Goal: Task Accomplishment & Management: Manage account settings

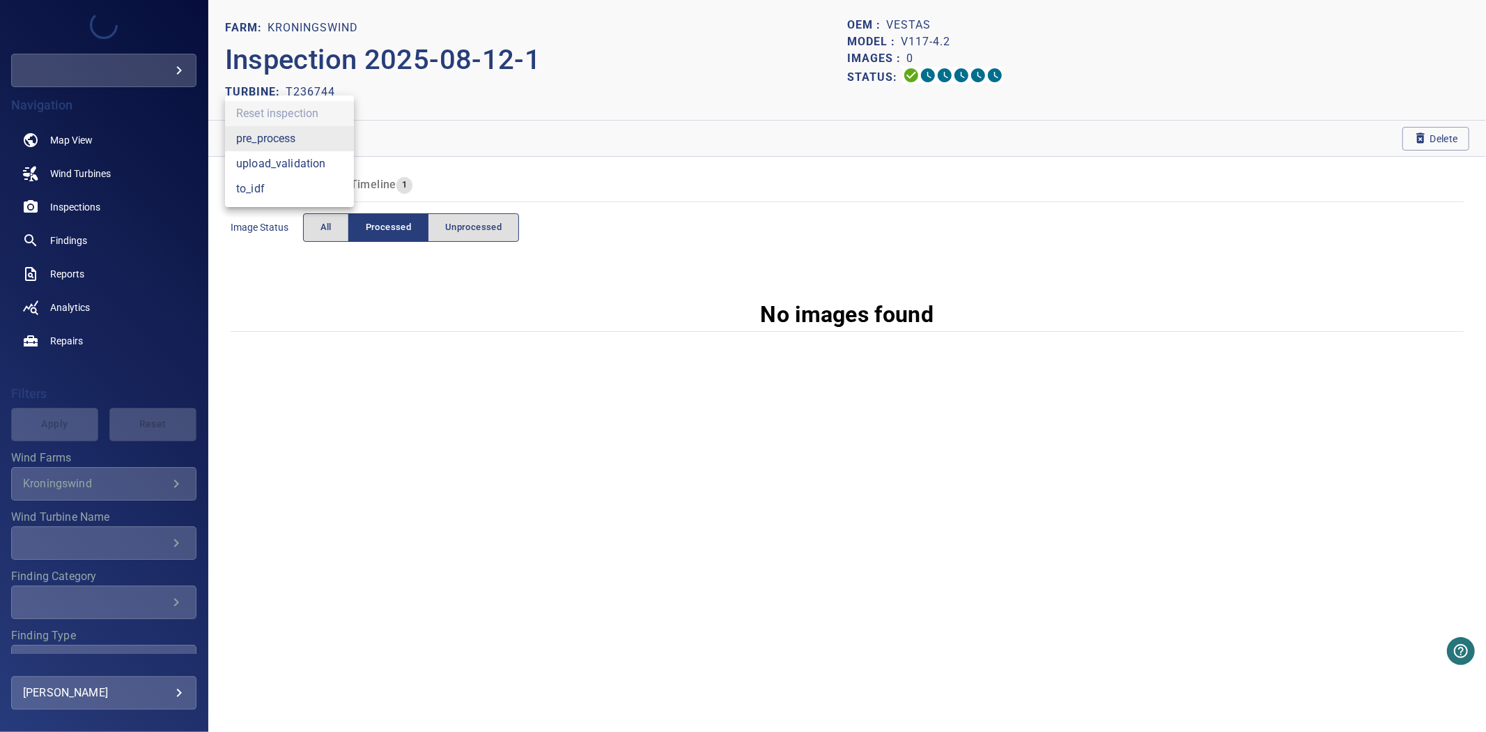
click at [295, 140] on body "**********" at bounding box center [743, 366] width 1486 height 732
click at [276, 187] on li "to_idf" at bounding box center [289, 188] width 129 height 25
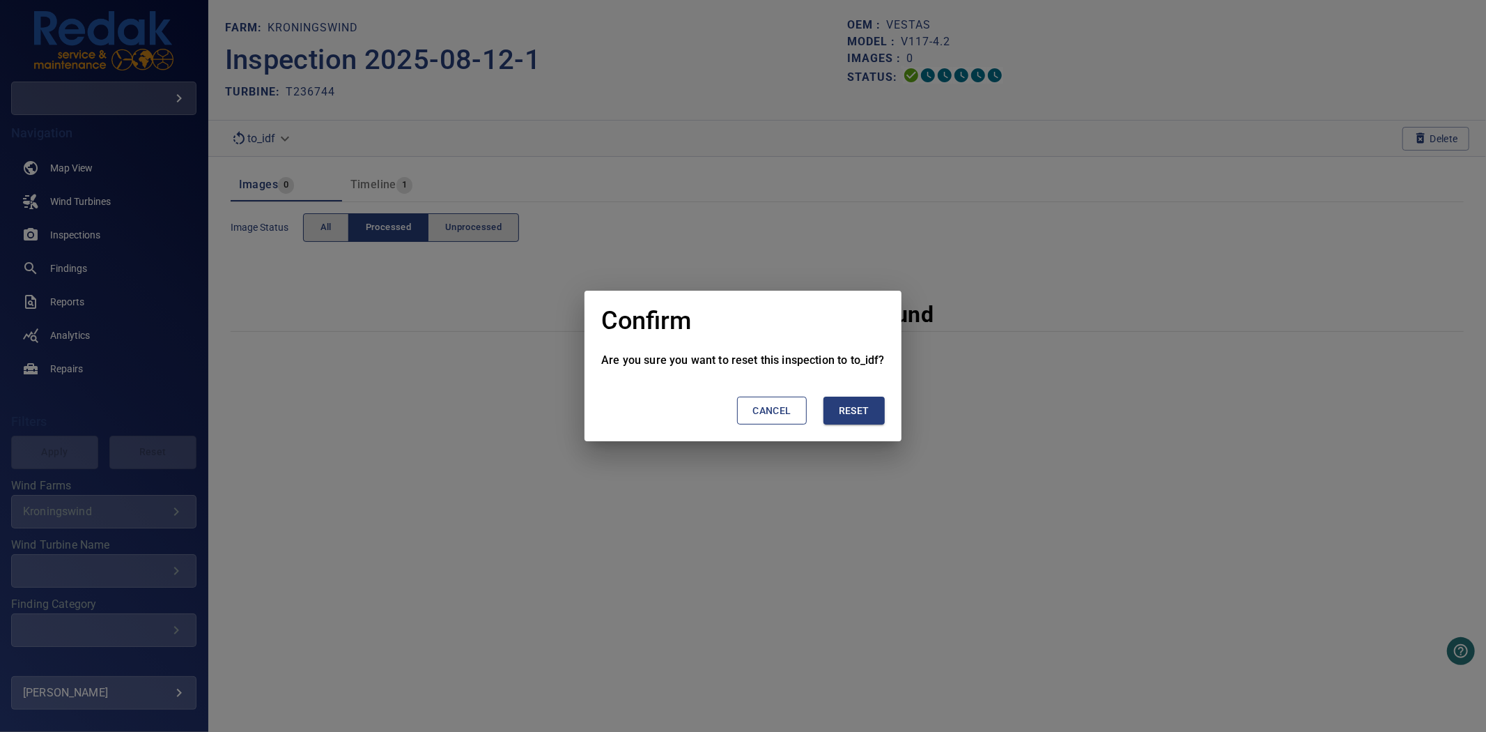
click at [835, 419] on button "Reset" at bounding box center [854, 410] width 61 height 29
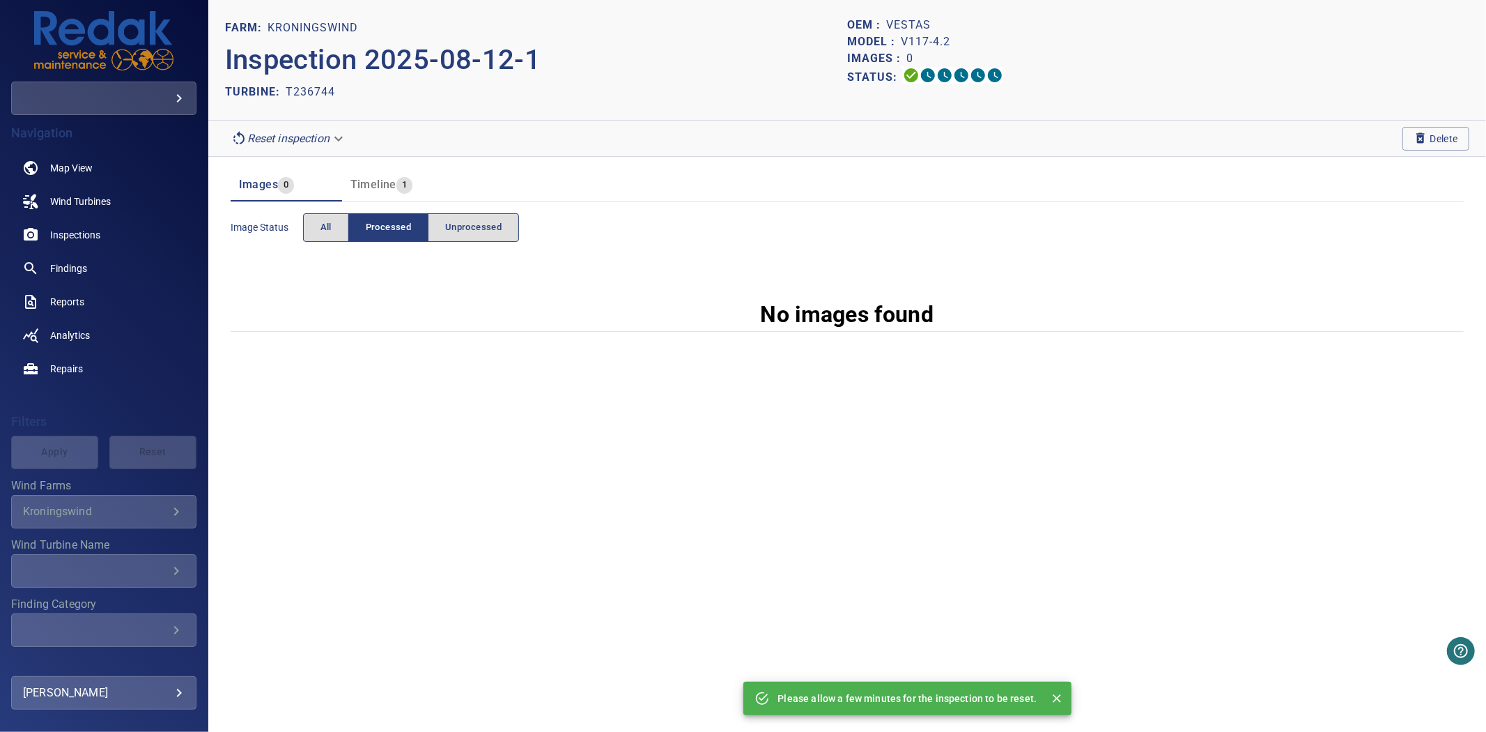
click at [1007, 688] on div "Please allow a few minutes for the inspection to be reset." at bounding box center [907, 698] width 259 height 25
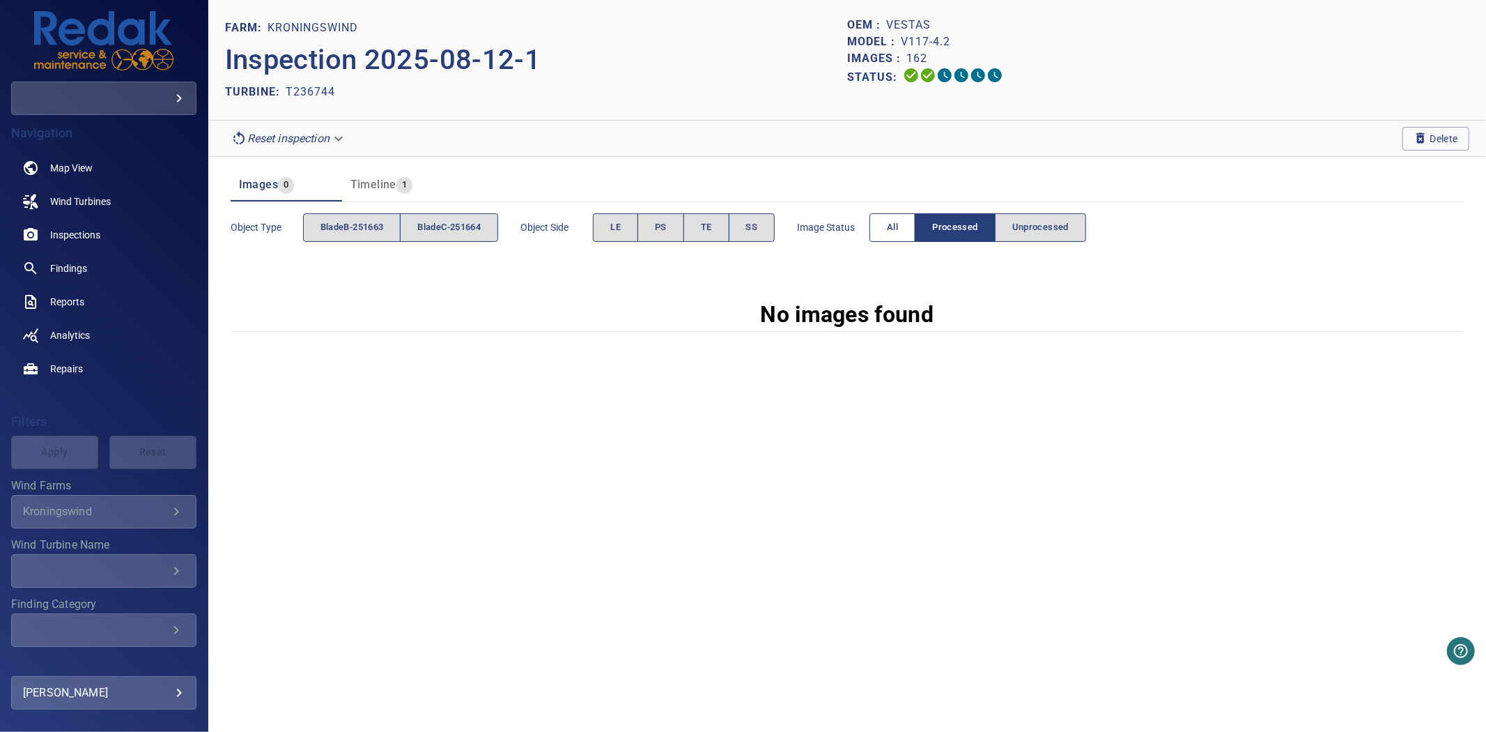
click at [898, 224] on span "All" at bounding box center [892, 227] width 11 height 16
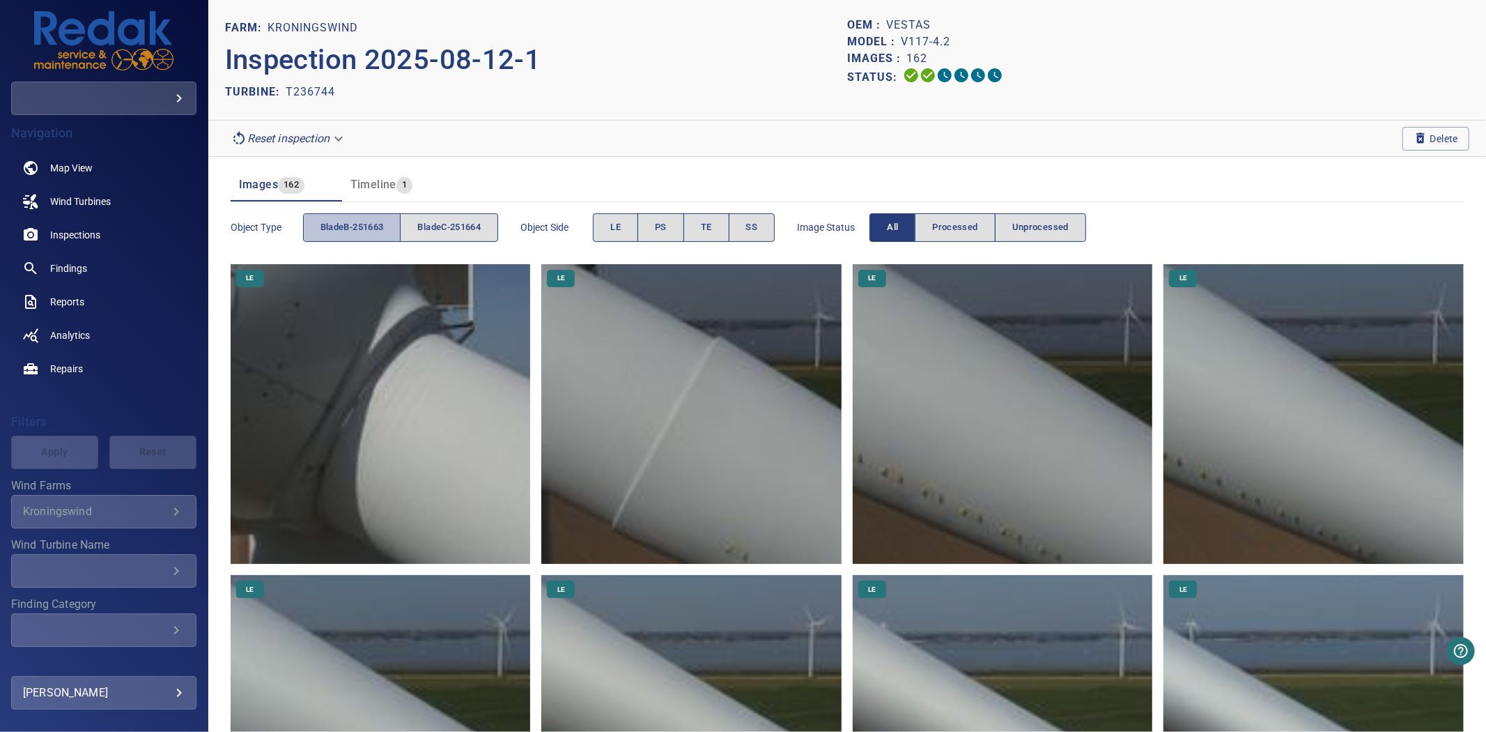
click at [362, 220] on span "bladeB-251663" at bounding box center [352, 227] width 63 height 16
click at [361, 221] on span "bladeB-251663" at bounding box center [352, 227] width 63 height 16
click at [444, 221] on span "bladeC-251664" at bounding box center [448, 227] width 63 height 16
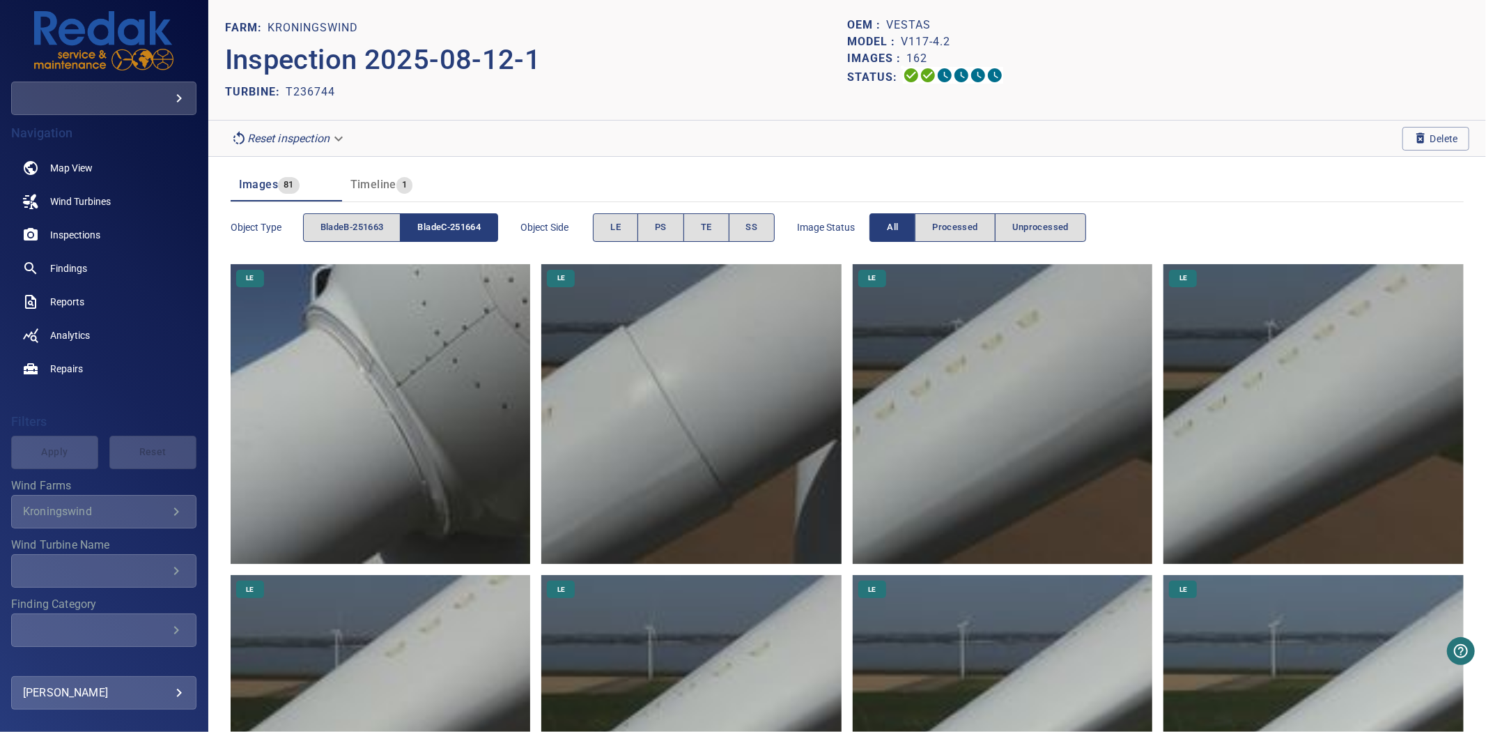
click at [444, 221] on span "bladeC-251664" at bounding box center [448, 227] width 63 height 16
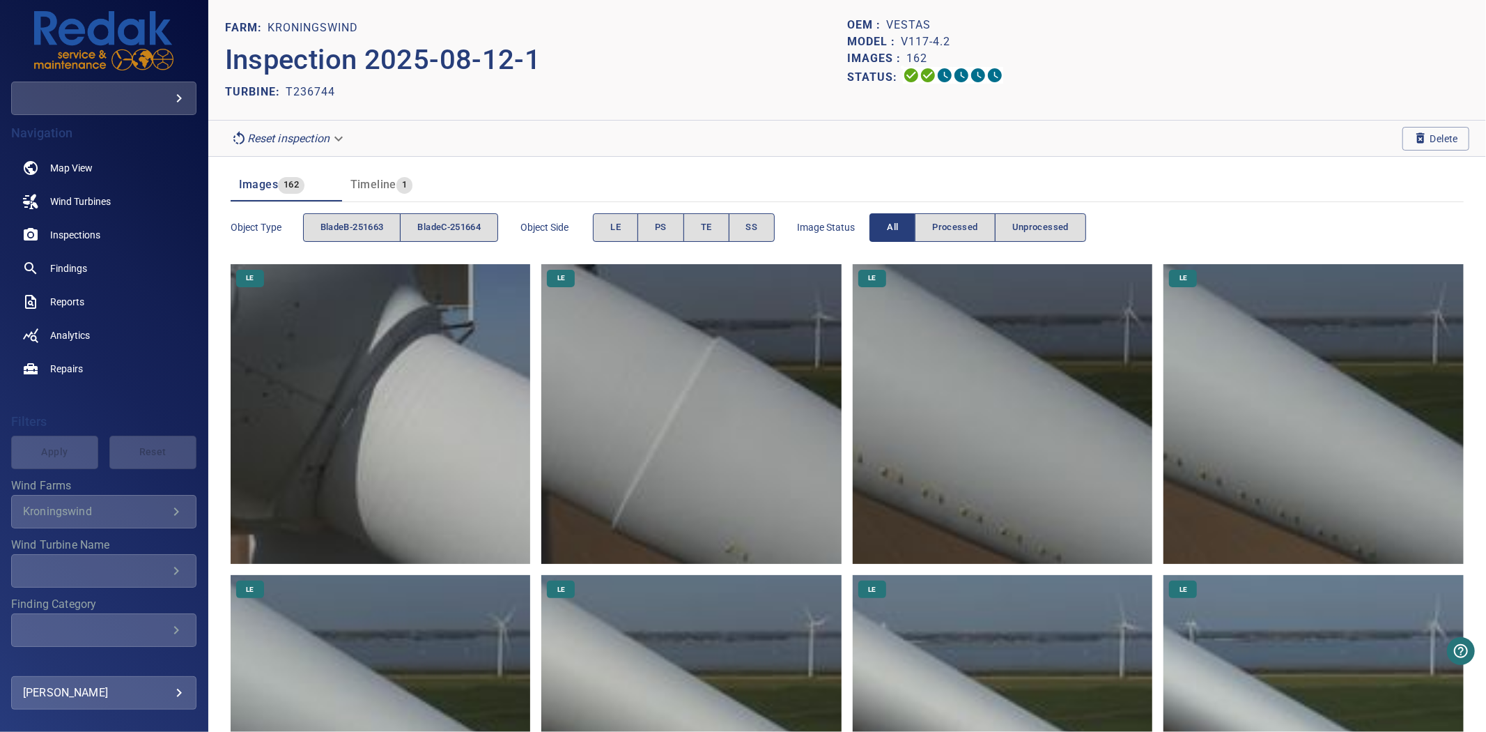
click at [444, 221] on span "bladeC-251664" at bounding box center [448, 227] width 63 height 16
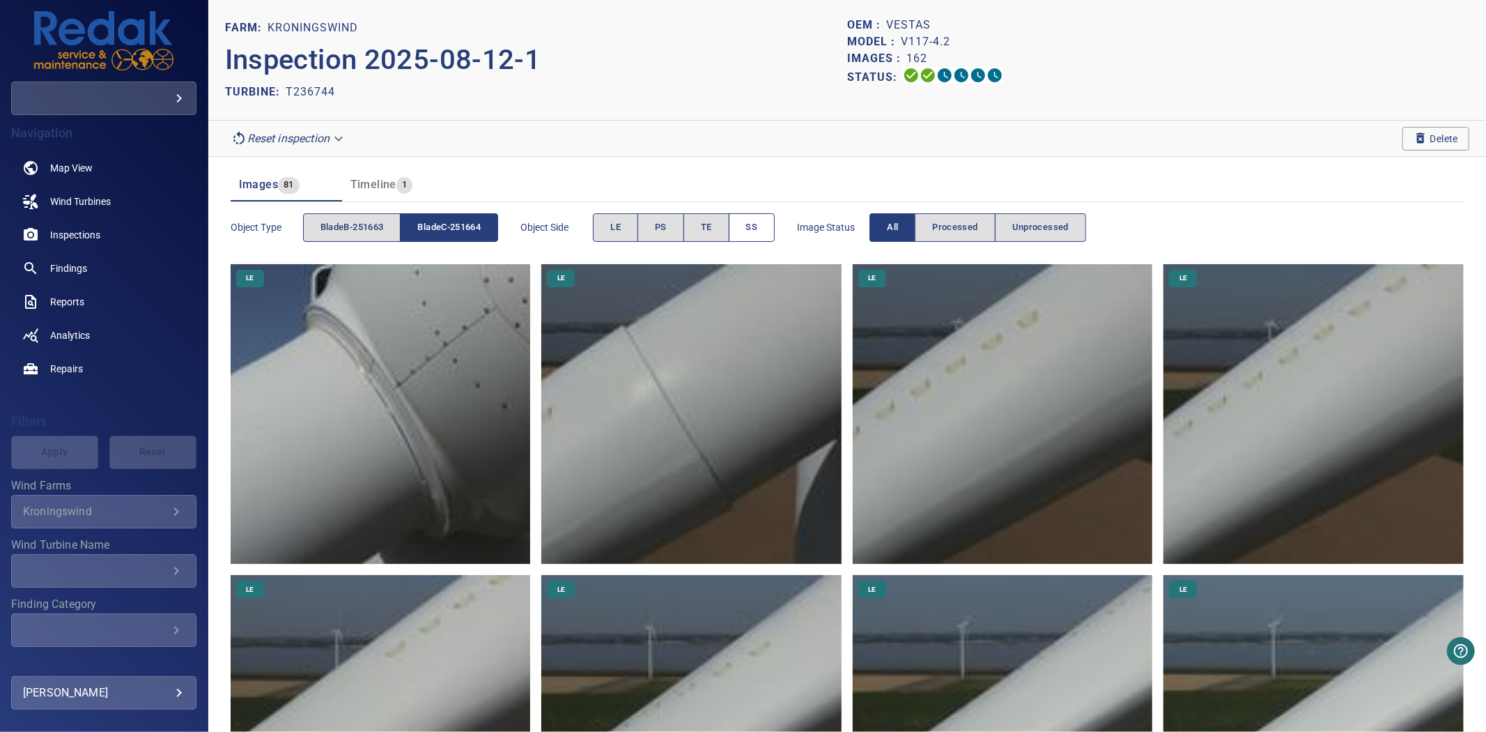
click at [765, 226] on button "SS" at bounding box center [752, 227] width 47 height 29
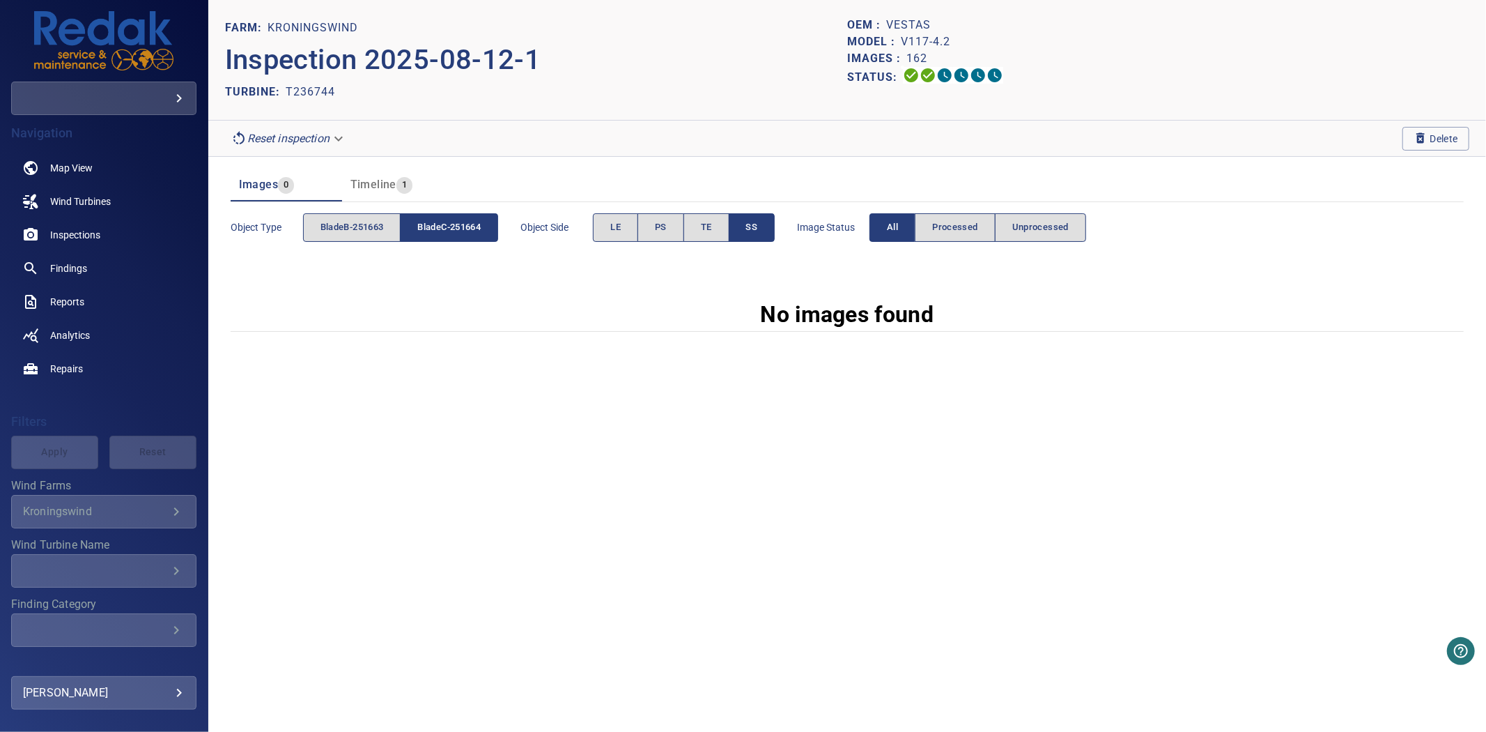
click at [761, 217] on button "SS" at bounding box center [752, 227] width 47 height 29
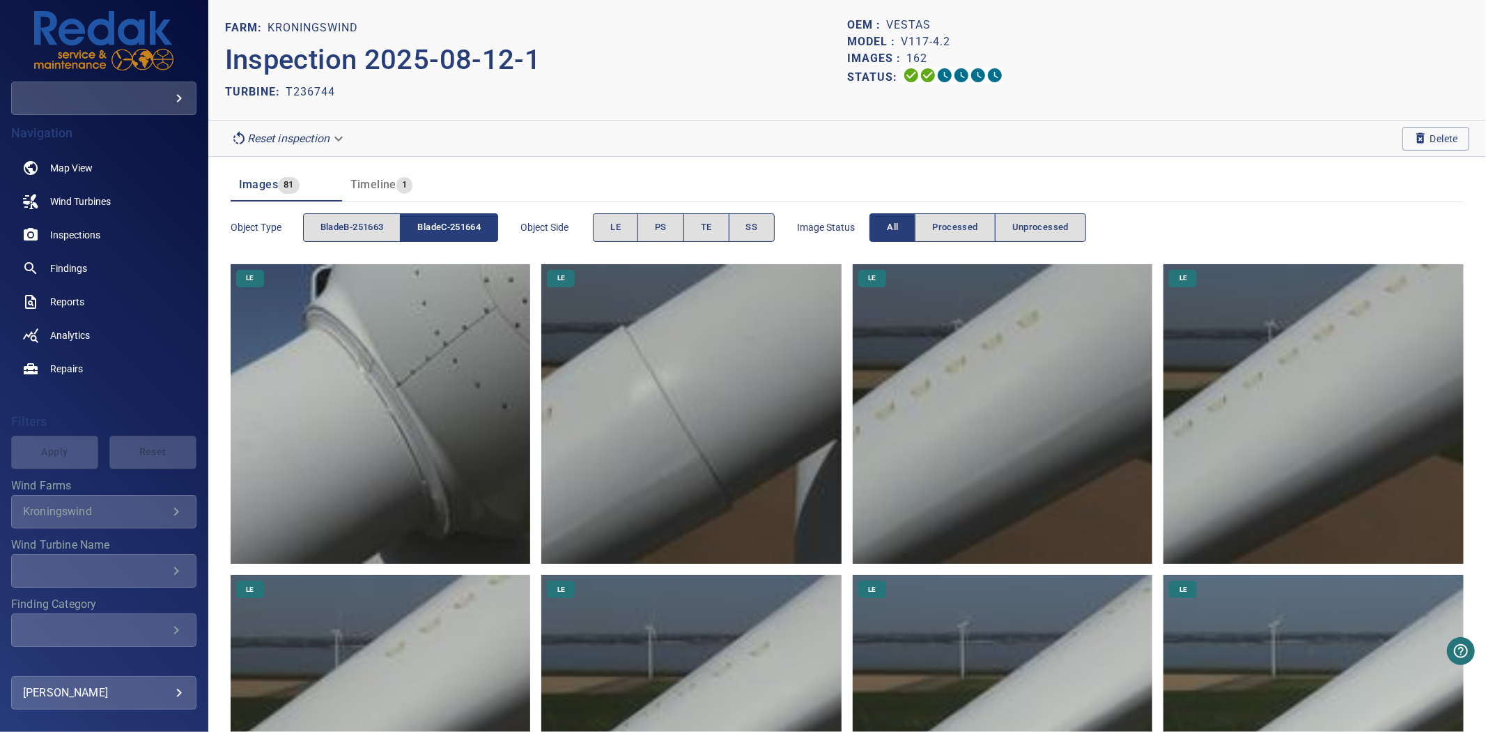
click at [470, 223] on span "bladeC-251664" at bounding box center [448, 227] width 63 height 16
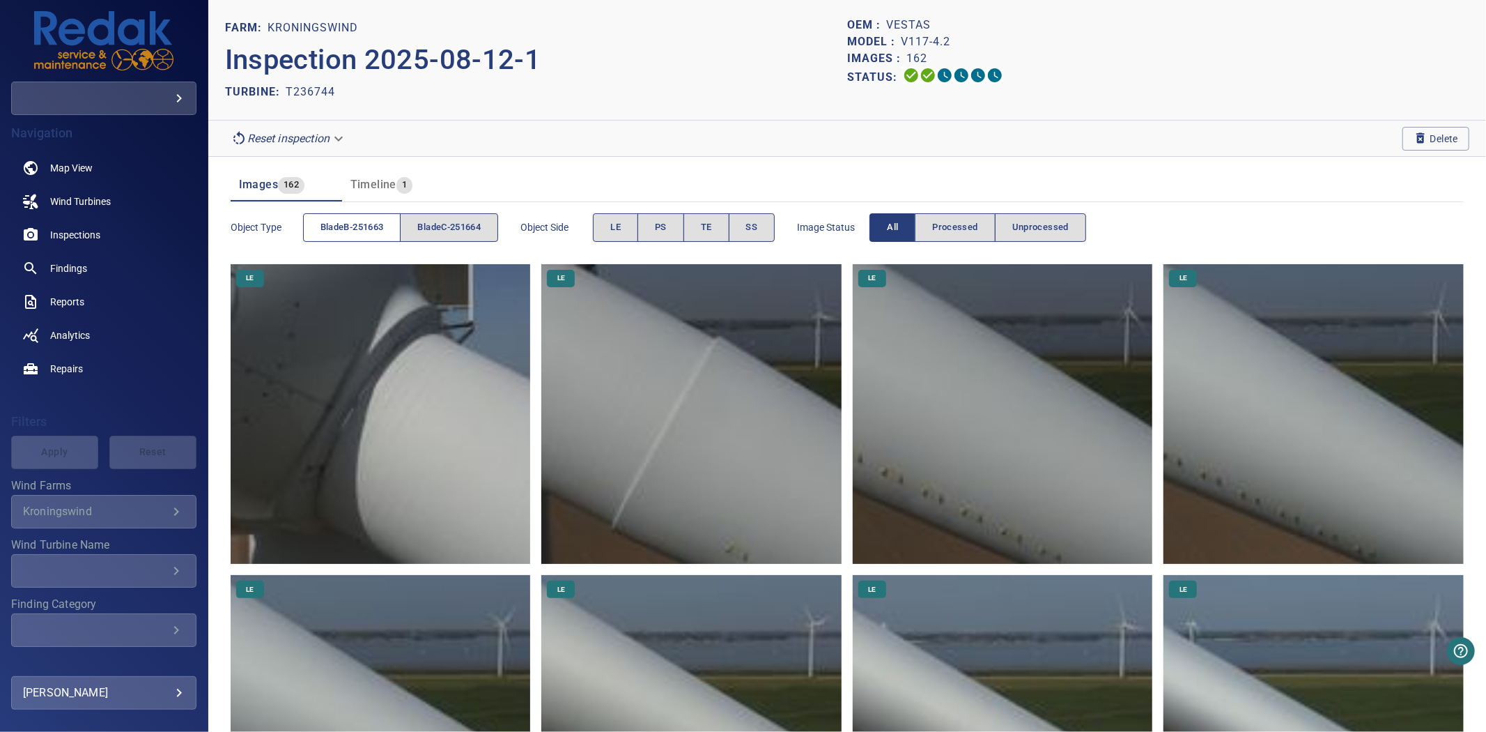
click at [374, 226] on span "bladeB-251663" at bounding box center [352, 227] width 63 height 16
click at [372, 226] on span "bladeB-251663" at bounding box center [352, 227] width 63 height 16
click at [475, 226] on span "bladeC-251664" at bounding box center [448, 227] width 63 height 16
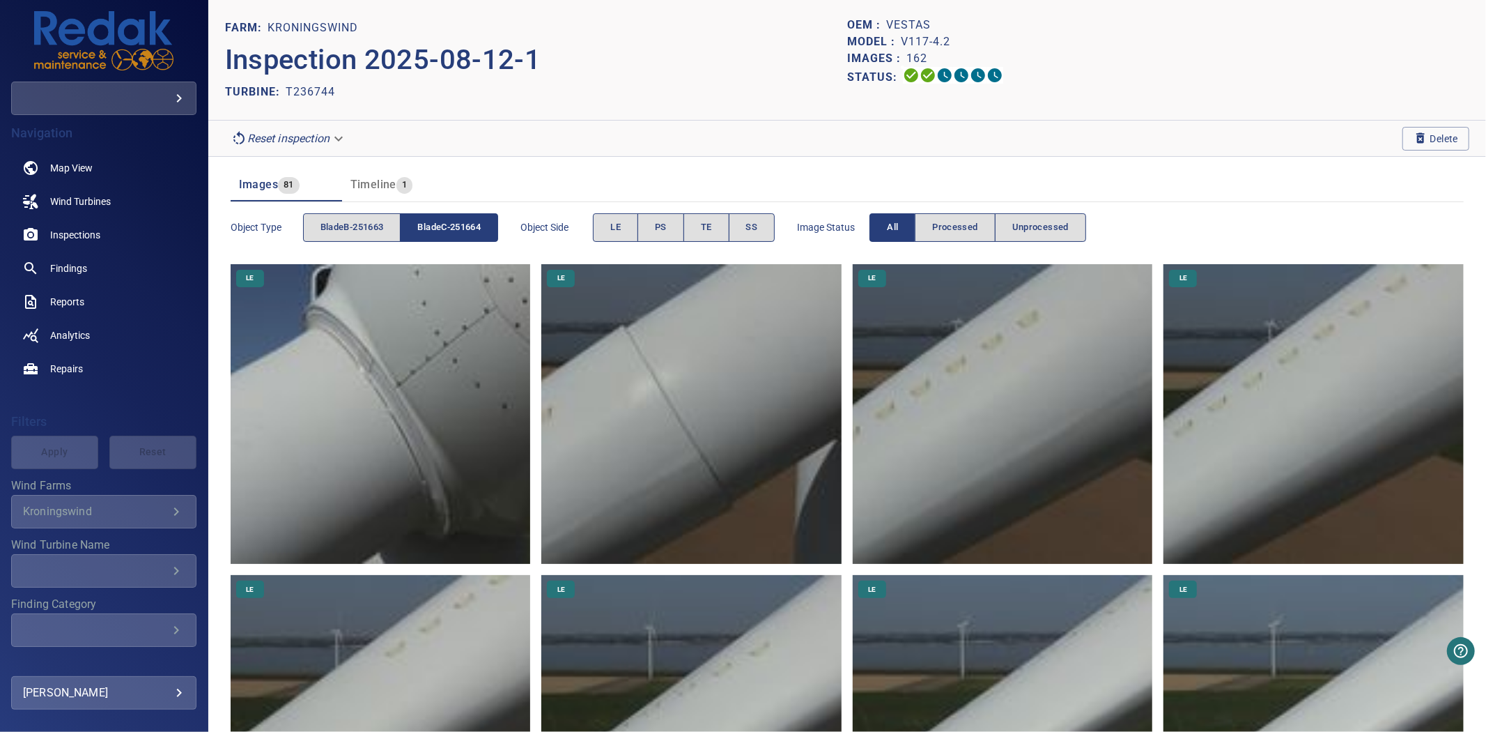
click at [475, 224] on span "bladeC-251664" at bounding box center [448, 227] width 63 height 16
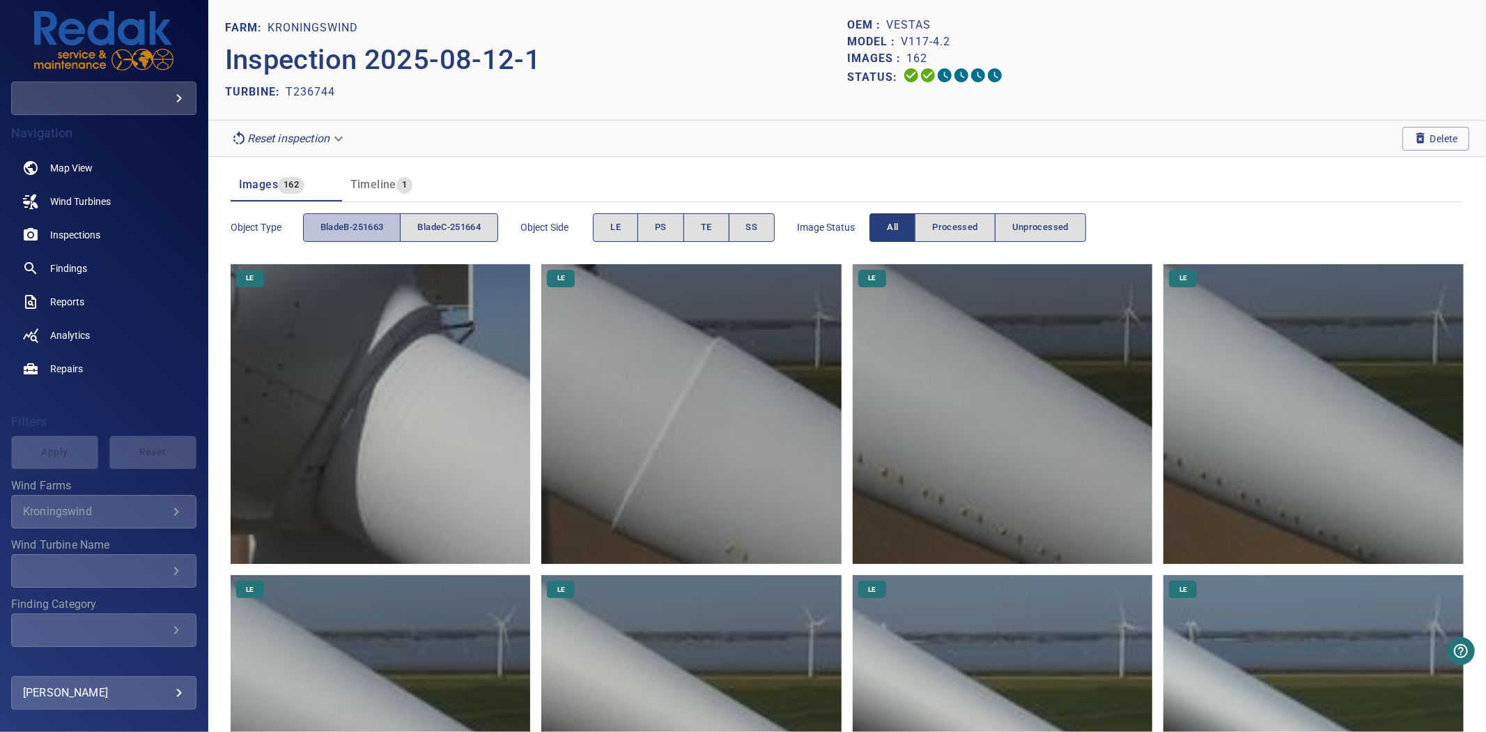
click at [371, 219] on span "bladeB-251663" at bounding box center [352, 227] width 63 height 16
click at [371, 235] on span "bladeB-251663" at bounding box center [352, 227] width 63 height 16
click at [372, 231] on span "bladeB-251663" at bounding box center [352, 227] width 63 height 16
click at [418, 227] on button "bladeC-251664" at bounding box center [449, 227] width 98 height 29
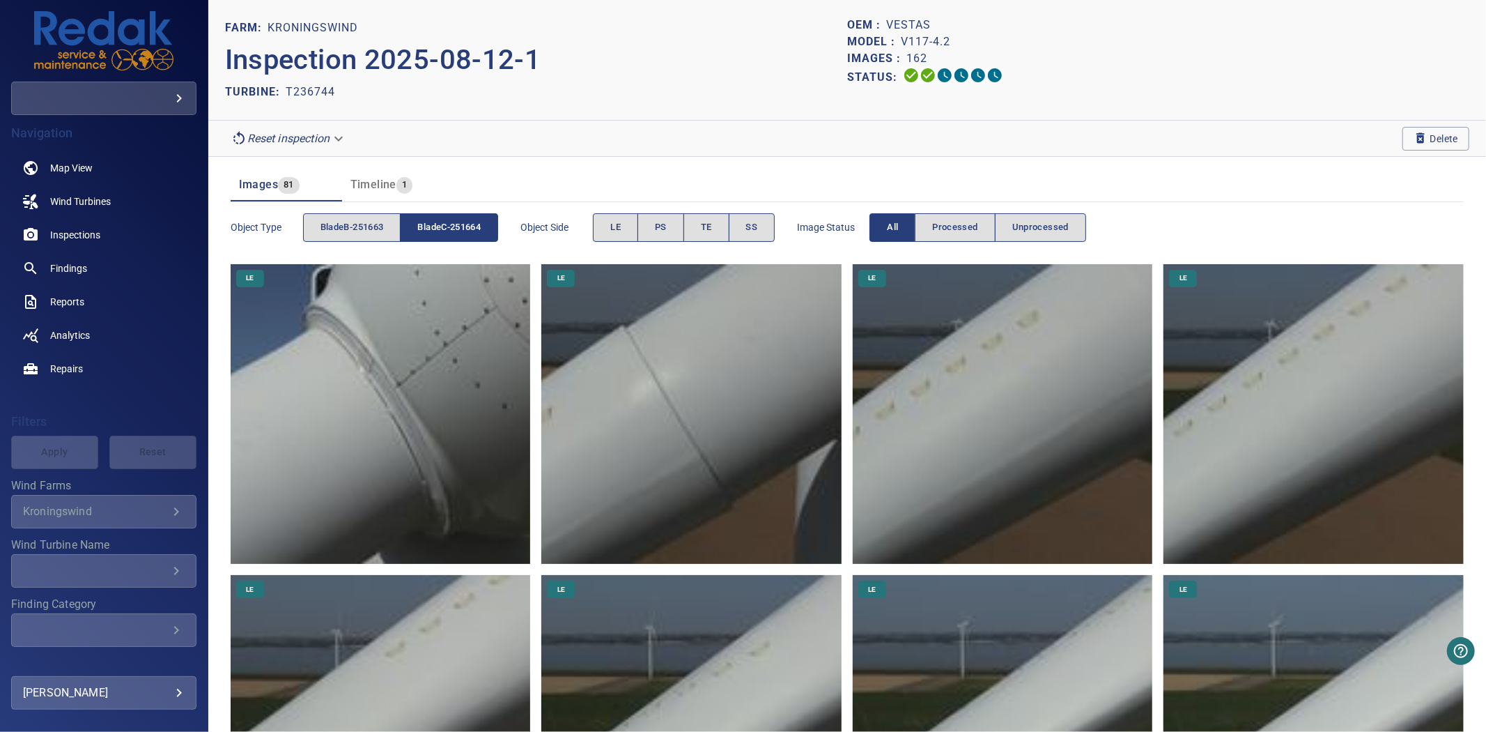
click at [418, 227] on button "bladeC-251664" at bounding box center [449, 227] width 98 height 29
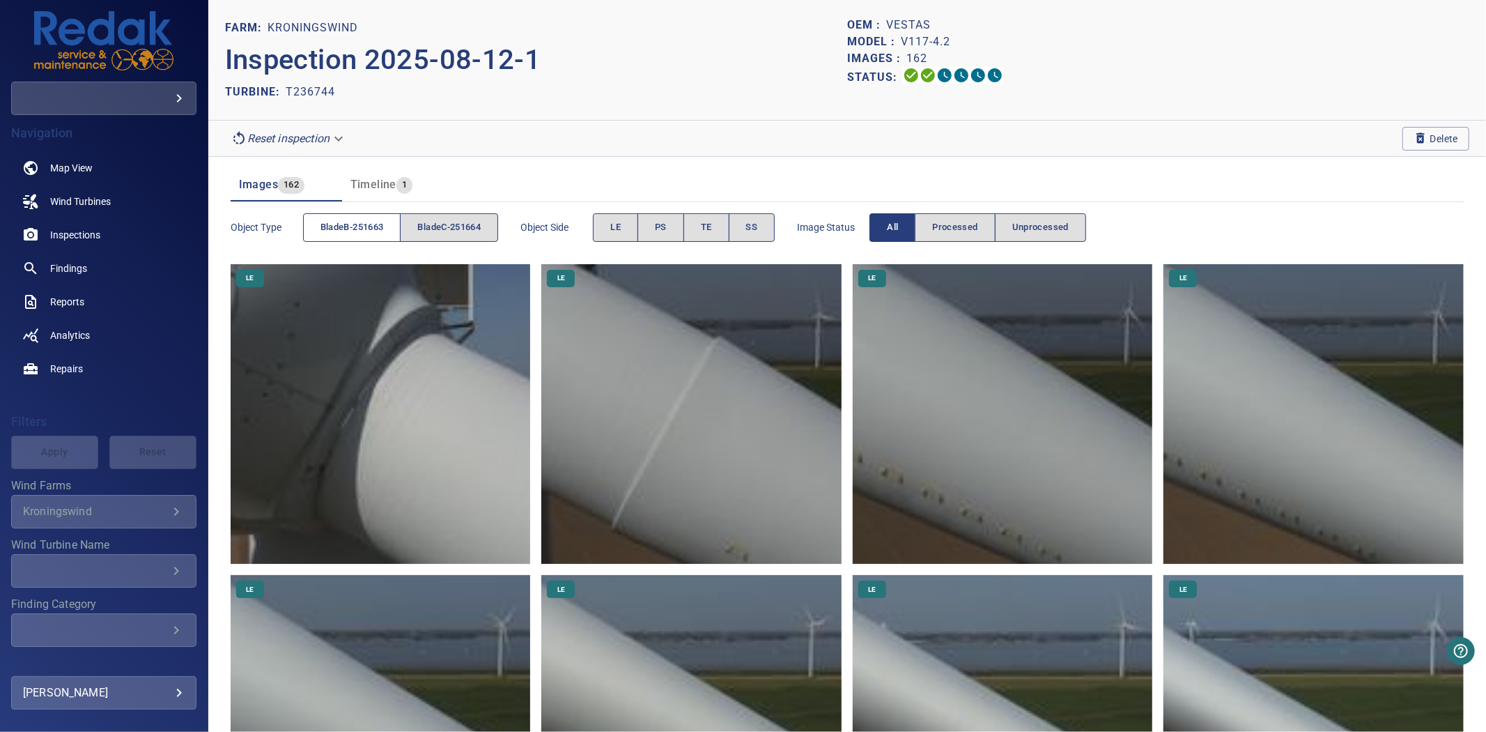
click at [386, 223] on button "bladeB-251663" at bounding box center [352, 227] width 98 height 29
click at [436, 224] on span "bladeC-251664" at bounding box center [448, 227] width 63 height 16
click at [371, 224] on span "bladeB-251663" at bounding box center [352, 227] width 63 height 16
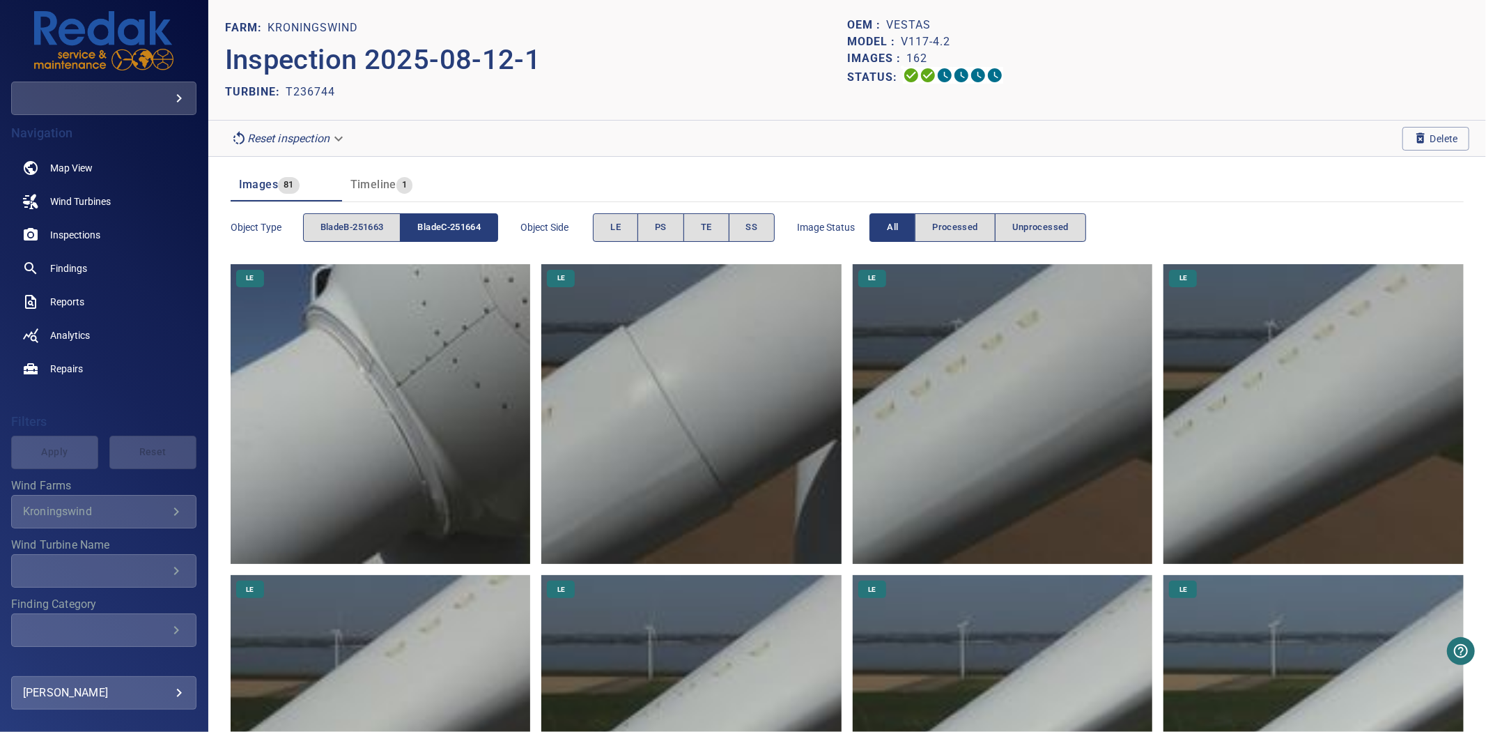
click at [436, 224] on span "bladeC-251664" at bounding box center [448, 227] width 63 height 16
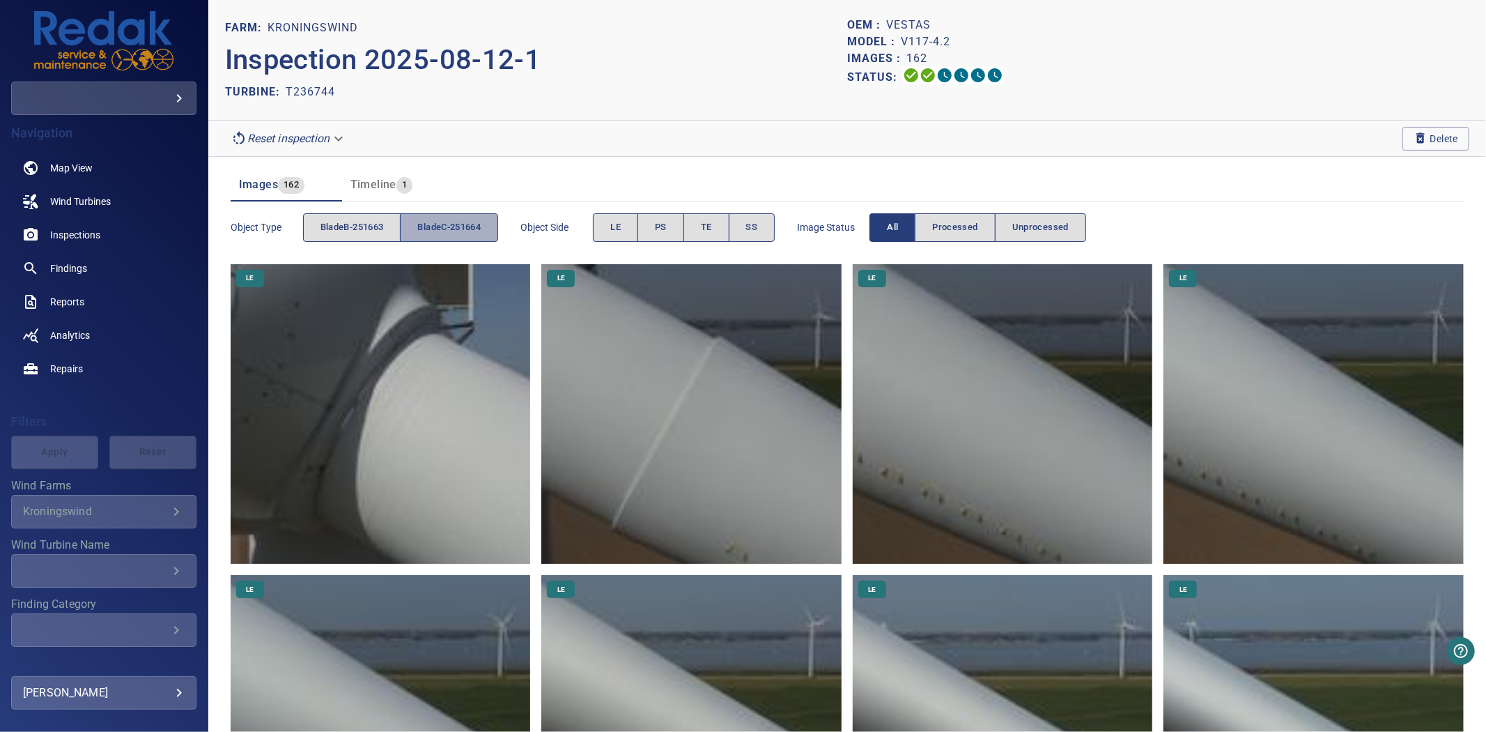
click at [436, 224] on span "bladeC-251664" at bounding box center [448, 227] width 63 height 16
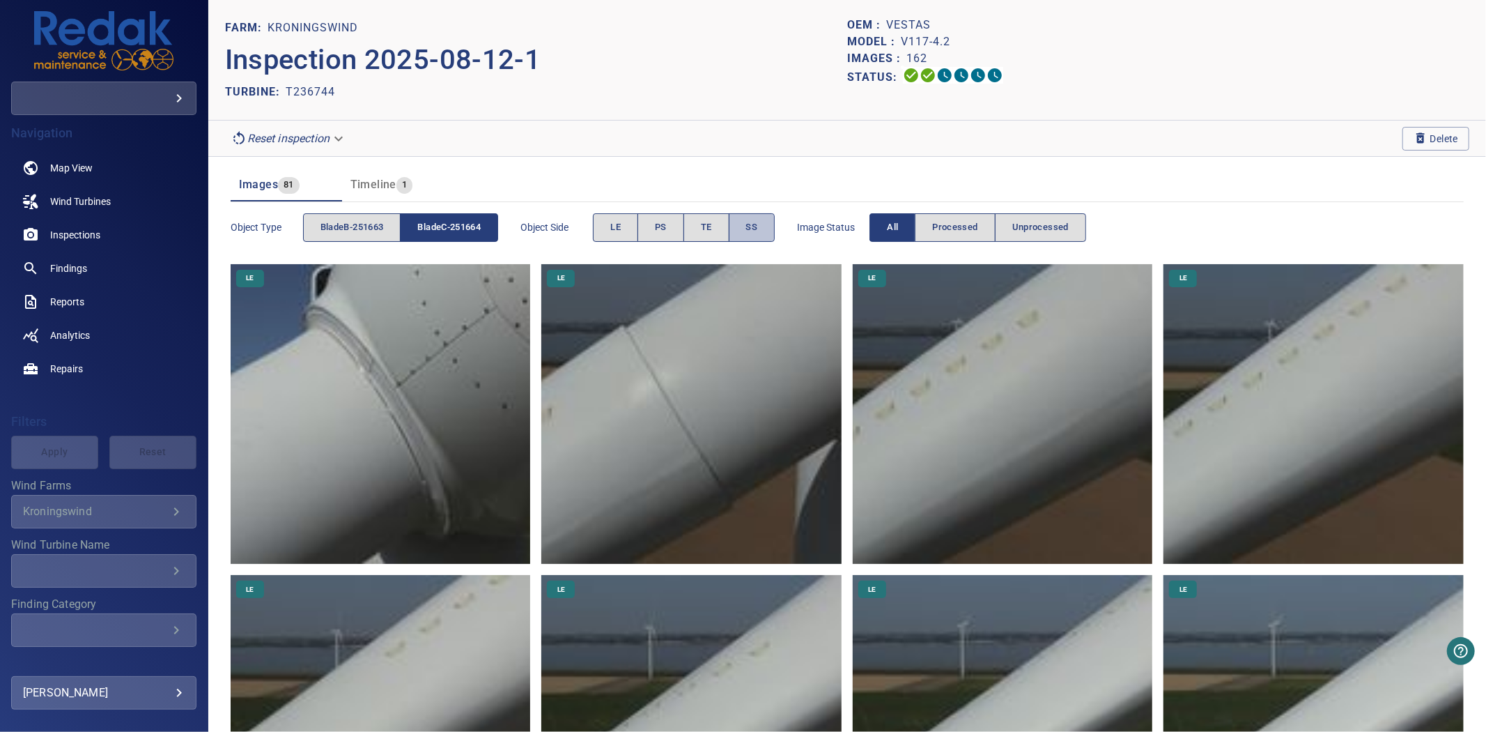
click at [741, 214] on button "SS" at bounding box center [752, 227] width 47 height 29
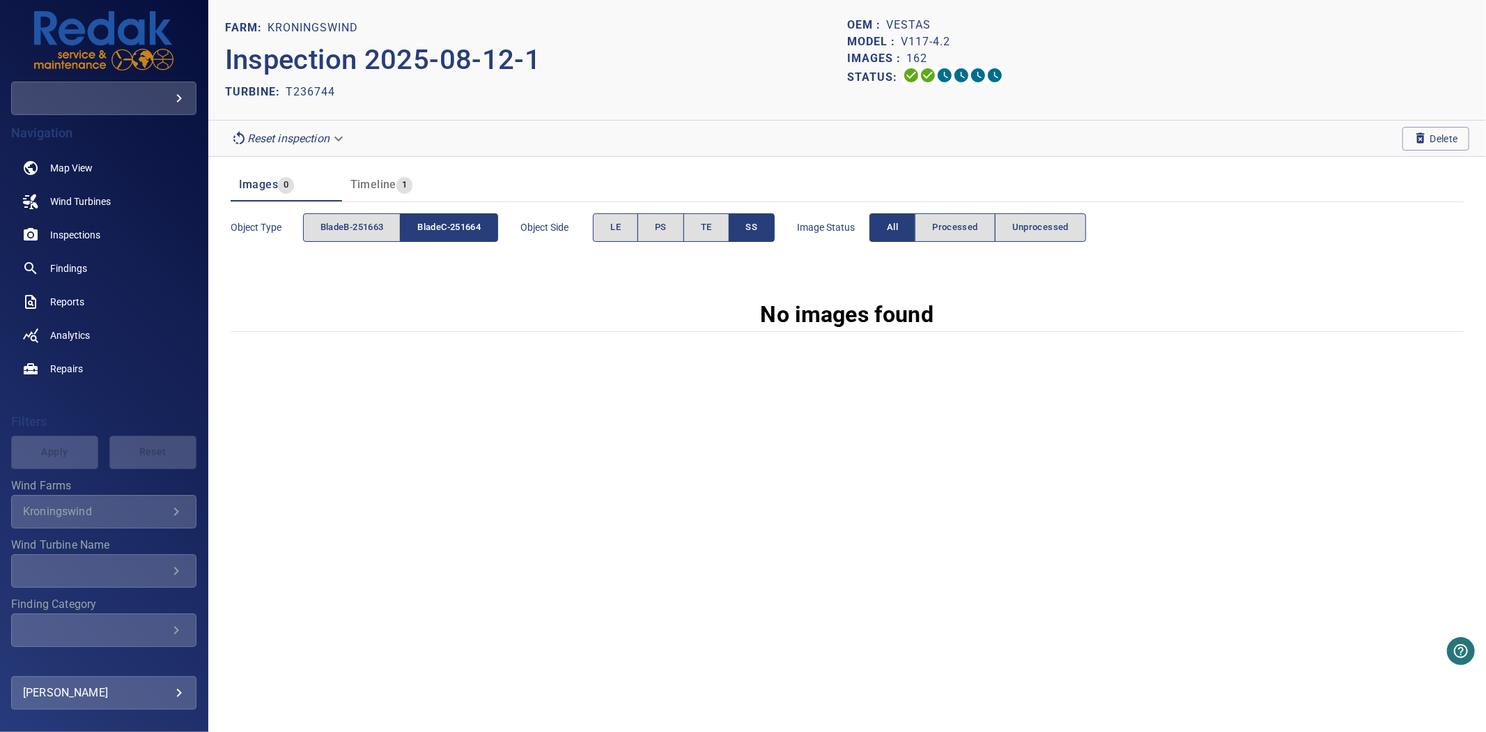
click at [741, 214] on button "SS" at bounding box center [752, 227] width 47 height 29
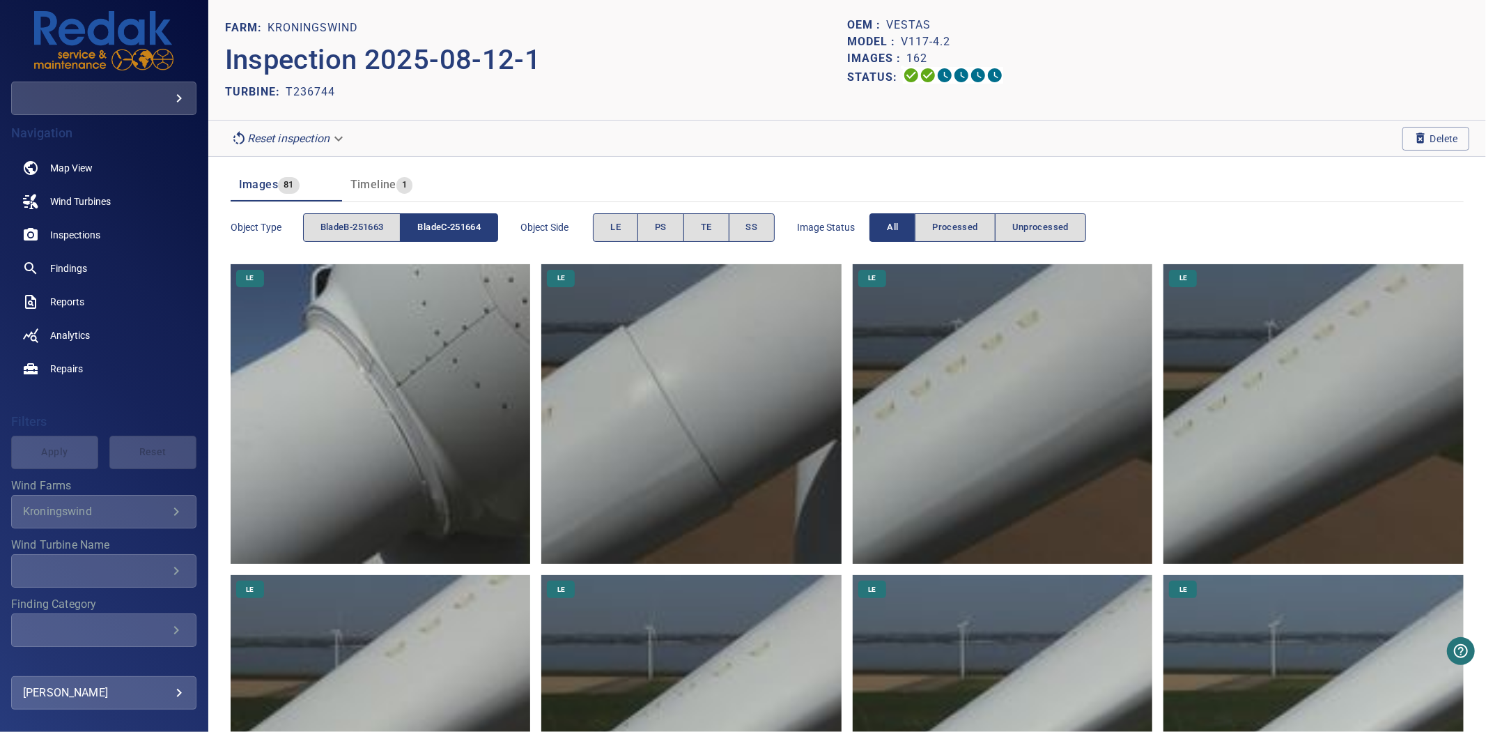
click at [498, 233] on button "bladeC-251664" at bounding box center [449, 227] width 98 height 29
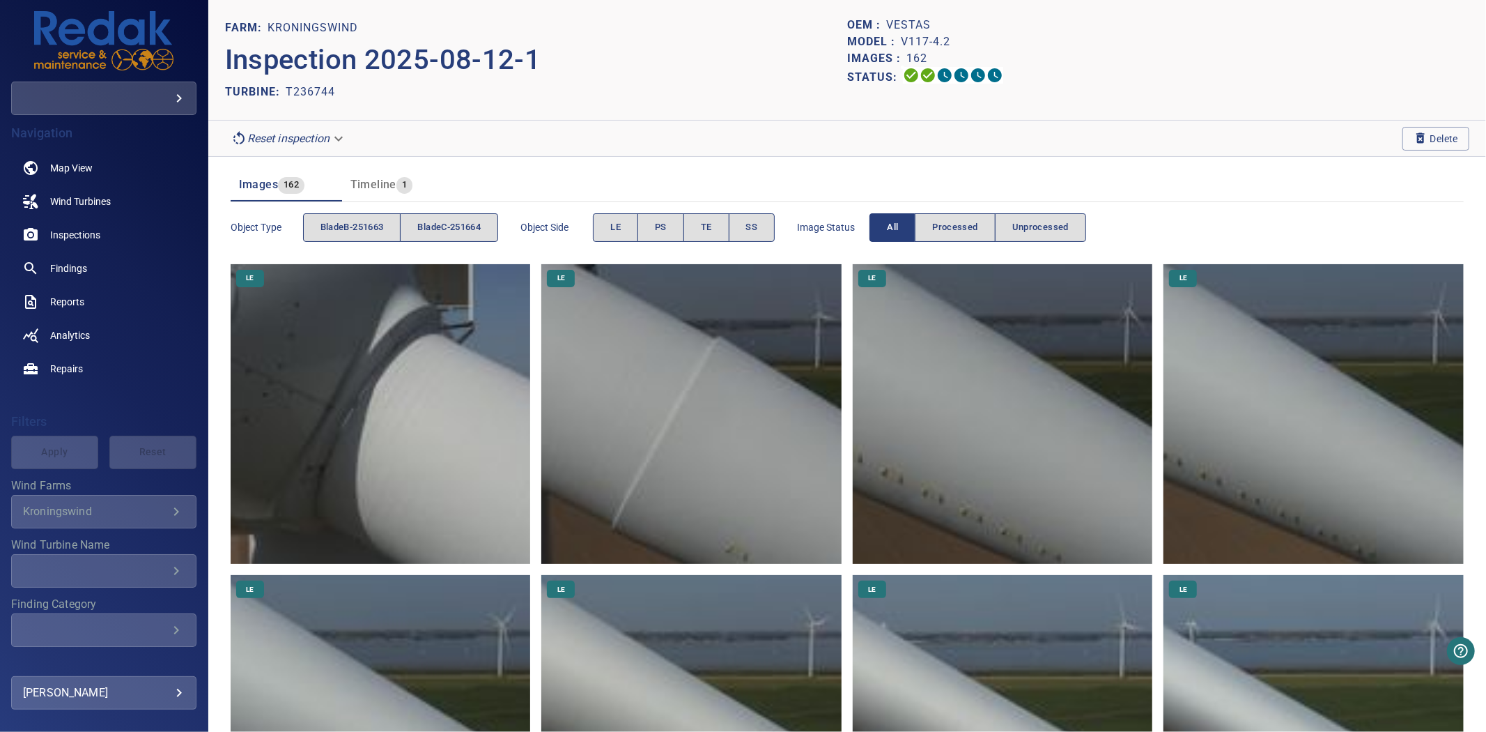
click at [1389, 137] on section "Reset inspection Delete" at bounding box center [847, 139] width 1278 height 36
click at [1414, 137] on icon "button" at bounding box center [1421, 138] width 14 height 14
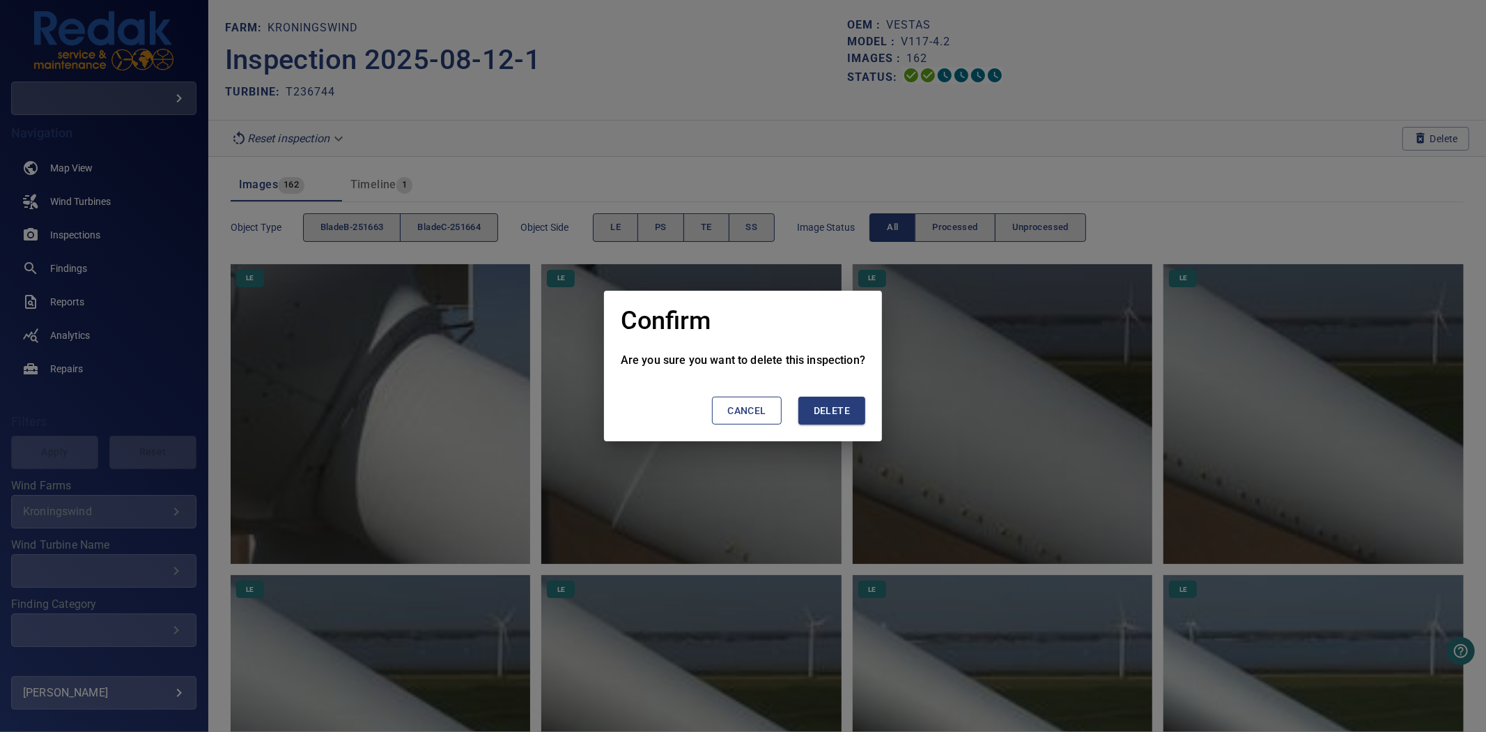
click at [831, 409] on span "Delete" at bounding box center [832, 410] width 36 height 17
